Goal: Information Seeking & Learning: Check status

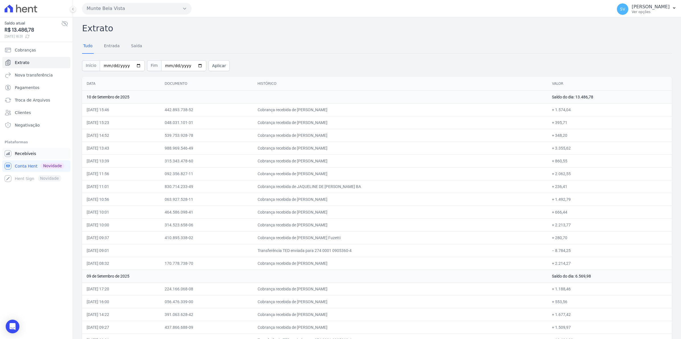
click at [26, 158] on link "Recebíveis" at bounding box center [36, 153] width 68 height 11
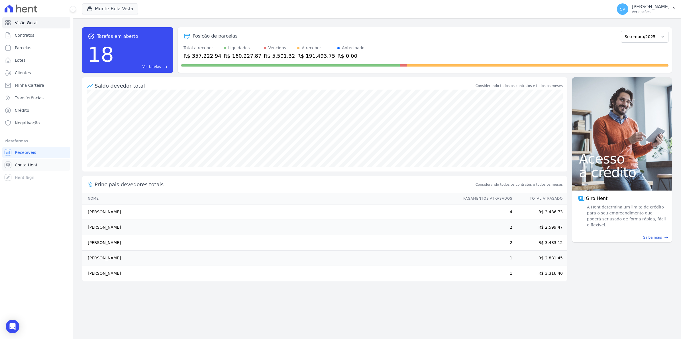
click at [25, 166] on span "Conta Hent" at bounding box center [26, 165] width 22 height 6
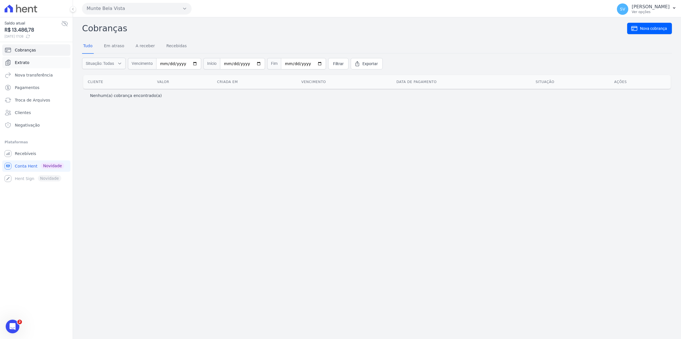
click at [22, 63] on span "Extrato" at bounding box center [22, 63] width 15 height 6
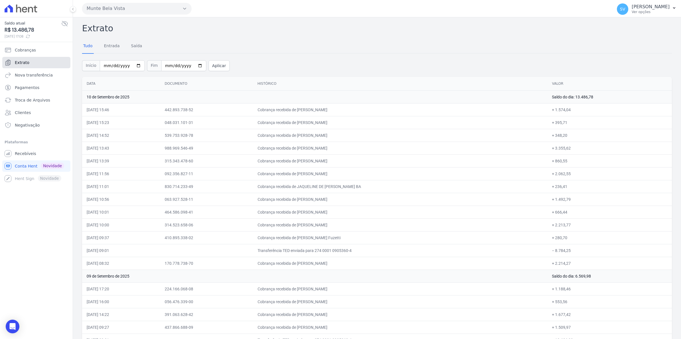
click at [26, 63] on span "Extrato" at bounding box center [22, 63] width 15 height 6
click at [23, 64] on span "Extrato" at bounding box center [22, 63] width 15 height 6
click at [20, 66] on link "Extrato" at bounding box center [36, 62] width 68 height 11
click at [26, 64] on span "Extrato" at bounding box center [22, 63] width 15 height 6
click at [24, 88] on span "Pagamentos" at bounding box center [27, 88] width 24 height 6
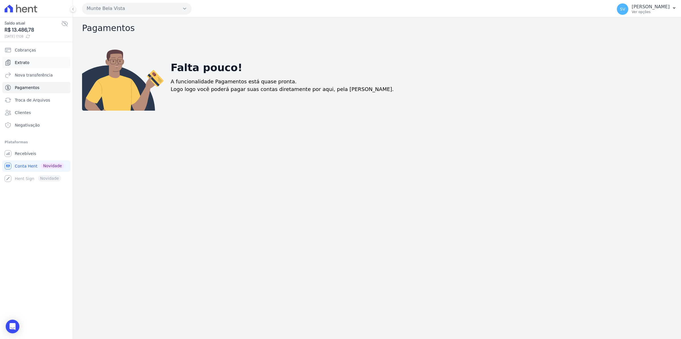
click at [26, 63] on span "Extrato" at bounding box center [22, 63] width 15 height 6
